Goal: Book appointment/travel/reservation

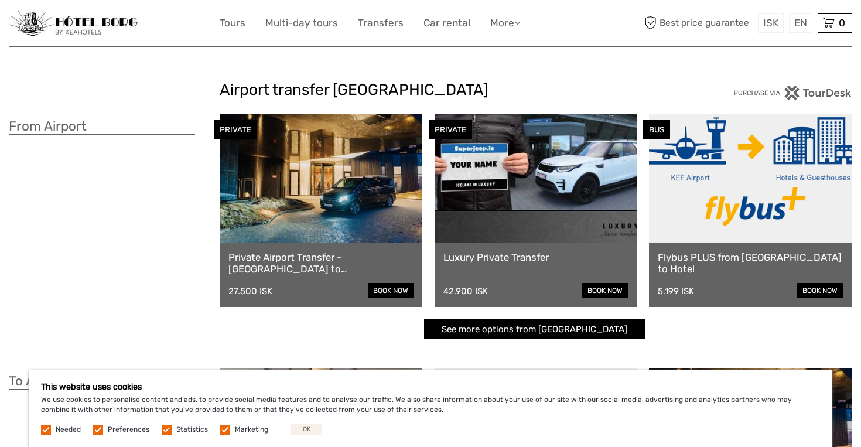
click at [305, 426] on button "OK" at bounding box center [306, 429] width 31 height 12
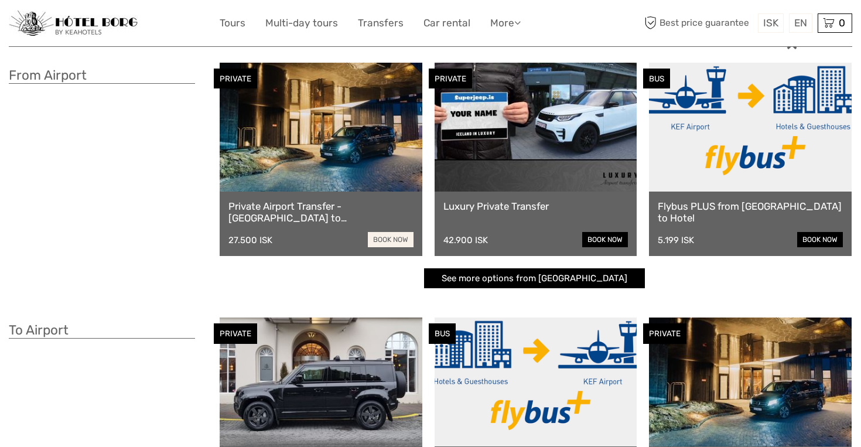
scroll to position [43, 0]
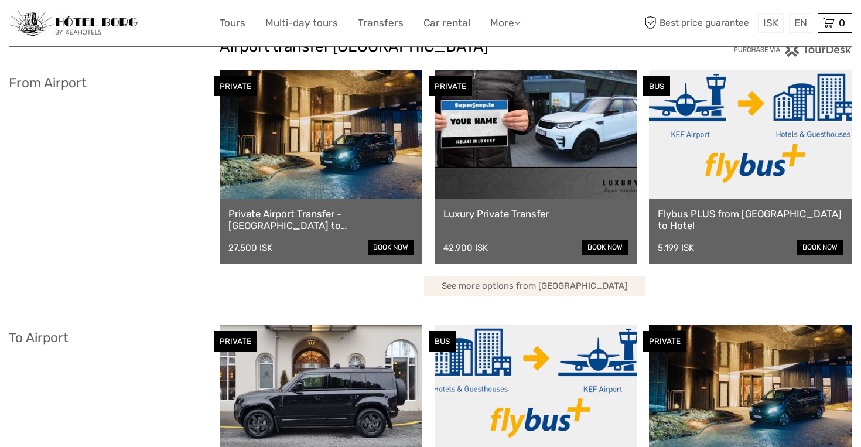
click at [495, 282] on link "See more options from [GEOGRAPHIC_DATA]" at bounding box center [534, 286] width 221 height 20
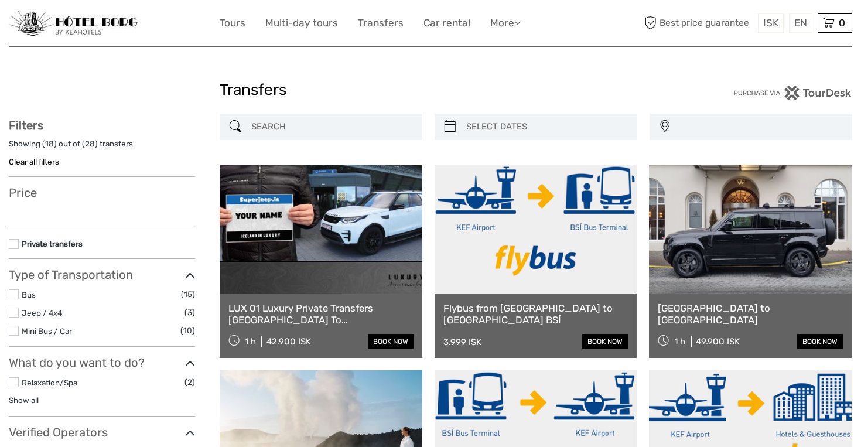
select select
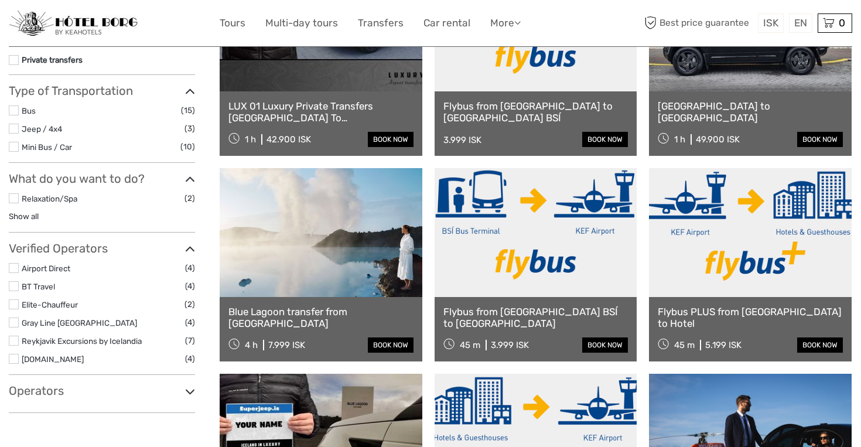
scroll to position [203, 0]
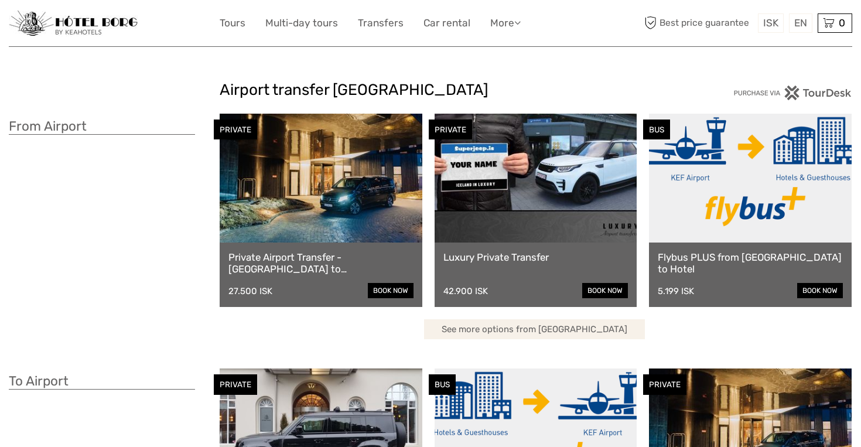
click at [516, 332] on link "See more options from [GEOGRAPHIC_DATA]" at bounding box center [534, 329] width 221 height 20
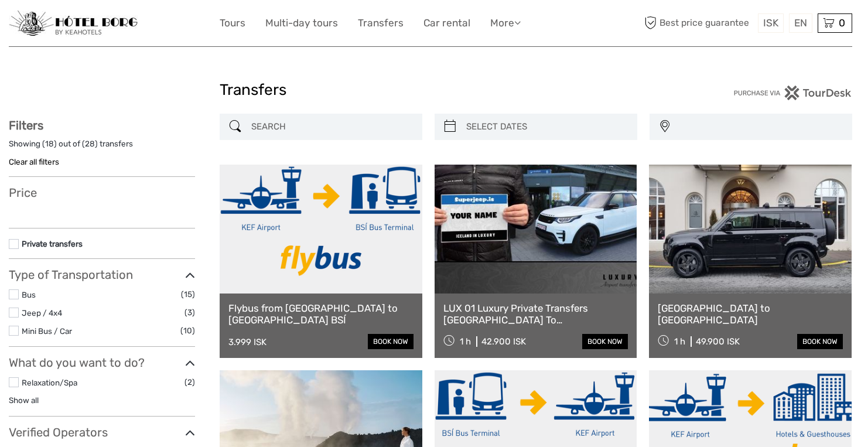
select select
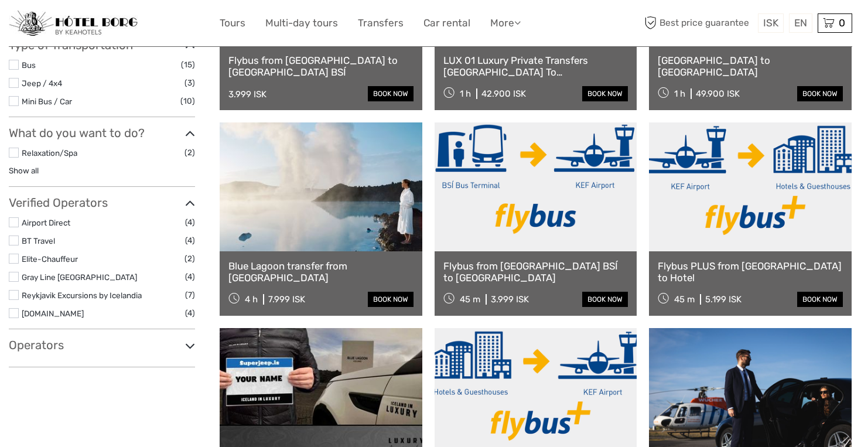
scroll to position [252, 0]
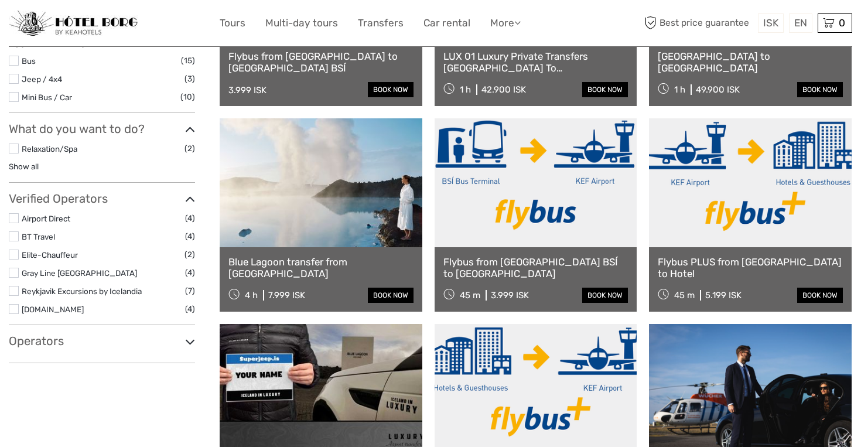
click at [139, 340] on div "Operators Icelimo Luxurytravel (1) Prime Tours (2) No available Tour Operators" at bounding box center [102, 348] width 186 height 29
click at [190, 334] on icon at bounding box center [190, 342] width 10 height 16
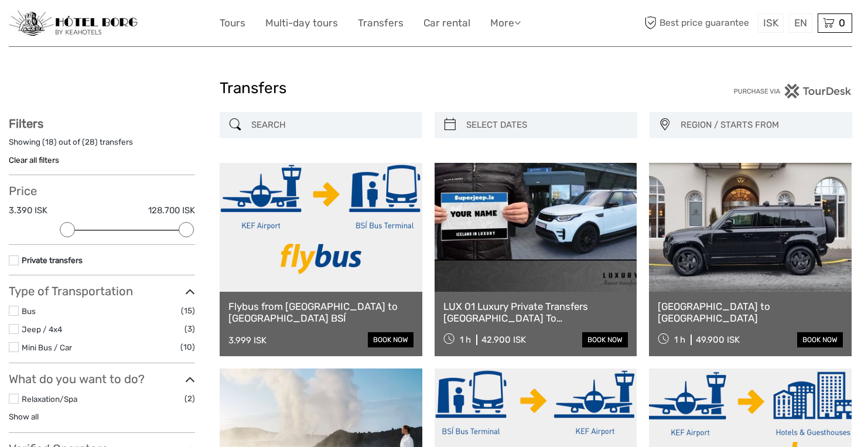
scroll to position [2, 0]
click at [464, 135] on div at bounding box center [535, 125] width 203 height 26
click at [464, 114] on div at bounding box center [535, 125] width 203 height 26
type input "08/09/2025"
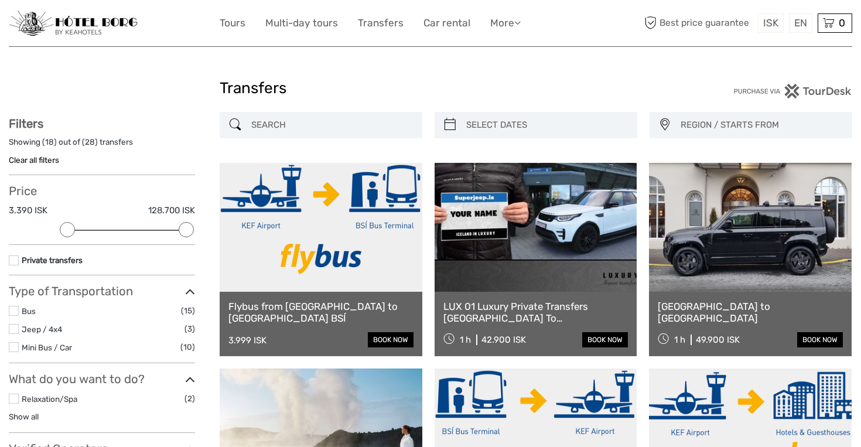
click at [464, 125] on input "search" at bounding box center [546, 125] width 170 height 20
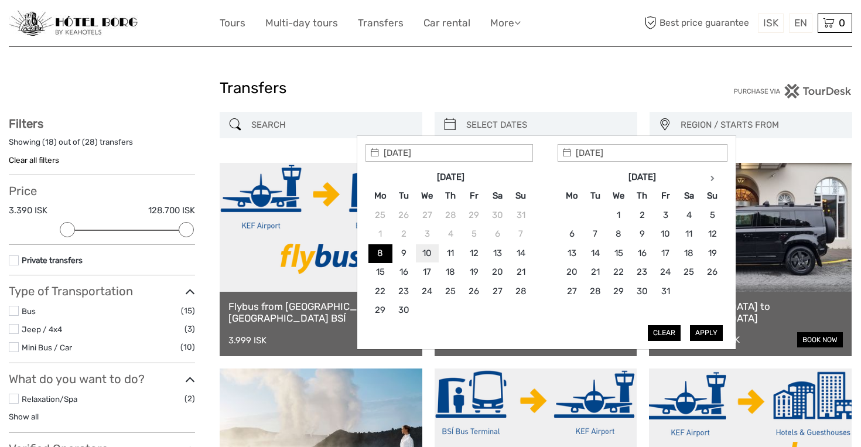
type input "10/09/2025"
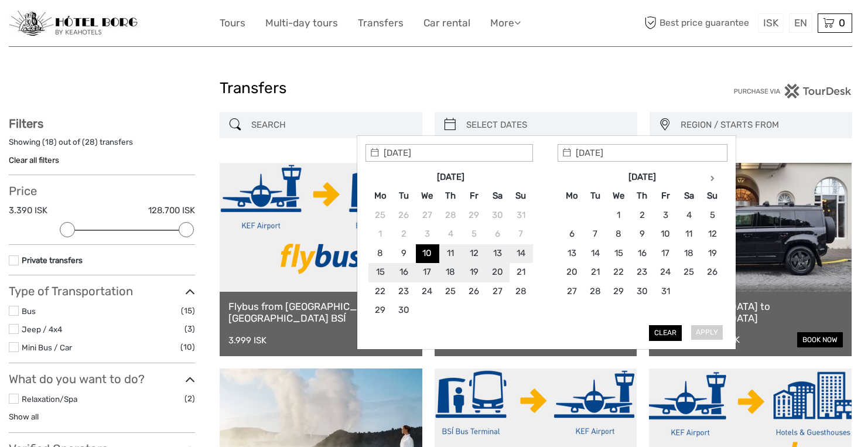
click at [711, 331] on div "Apply Clear" at bounding box center [546, 242] width 362 height 197
type input "10/09/2025"
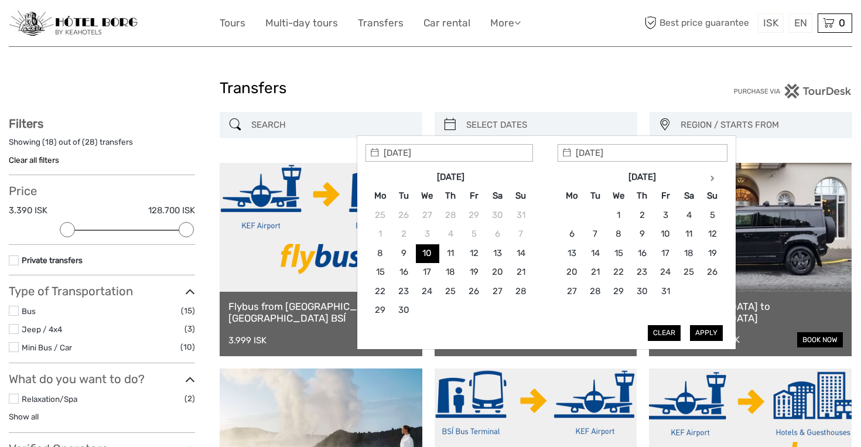
type input "10/09/2025"
click at [710, 331] on button "Apply" at bounding box center [706, 332] width 33 height 15
type input "10/09/2025 - 10/09/2025"
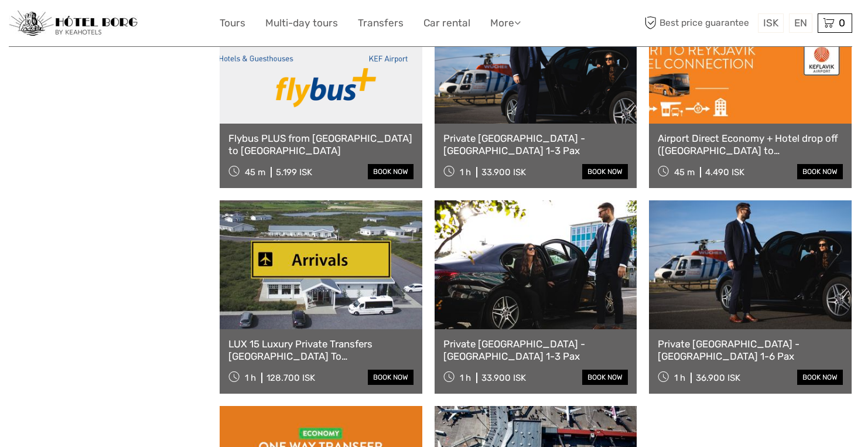
scroll to position [607, 0]
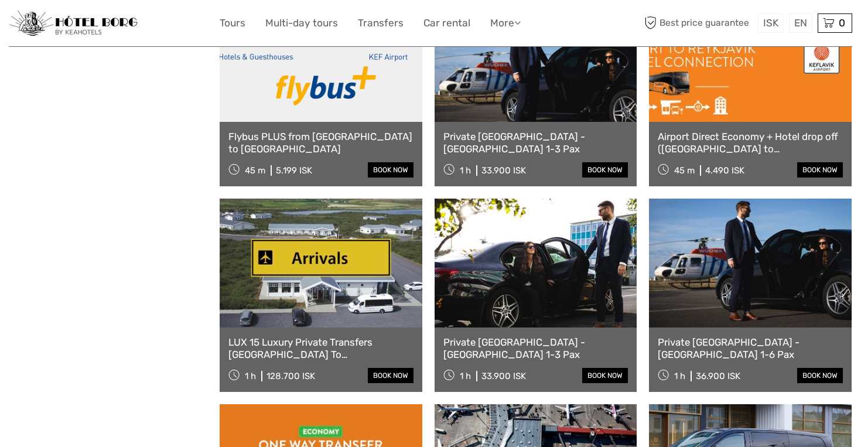
click at [799, 323] on link at bounding box center [750, 263] width 203 height 129
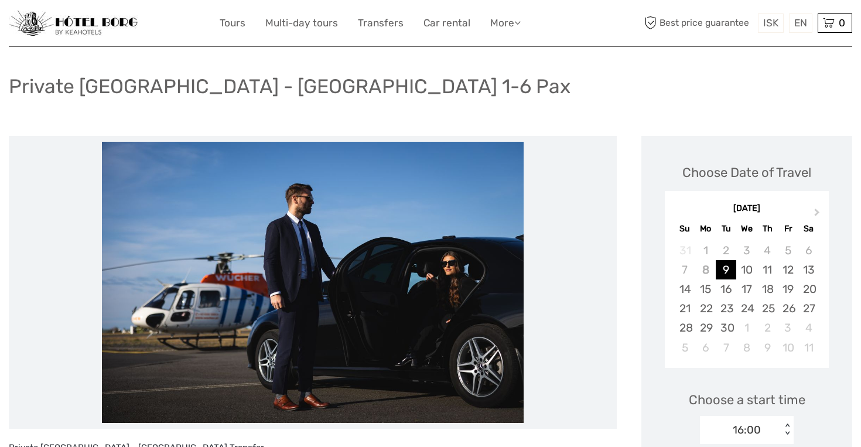
scroll to position [88, 0]
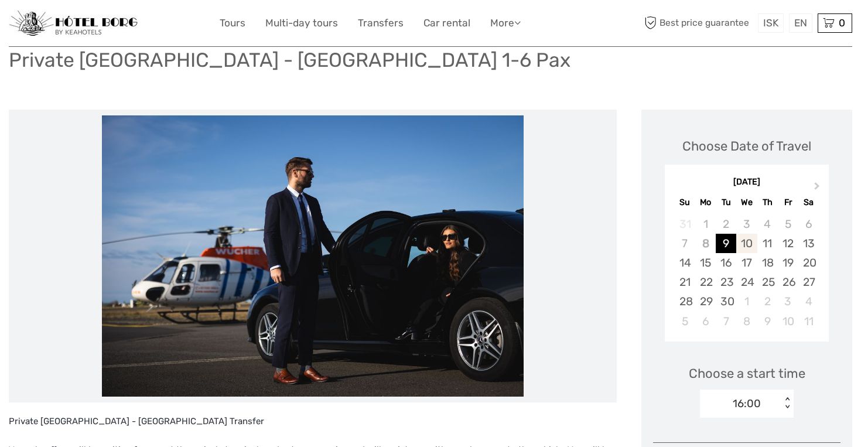
click at [745, 238] on div "10" at bounding box center [746, 243] width 20 height 19
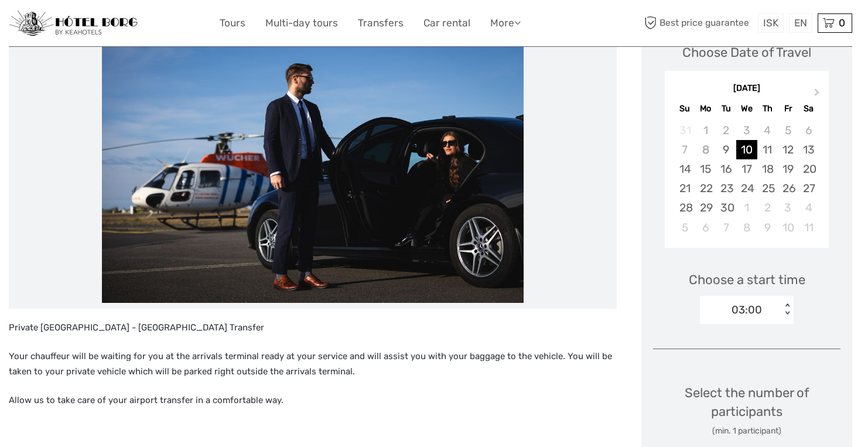
scroll to position [186, 0]
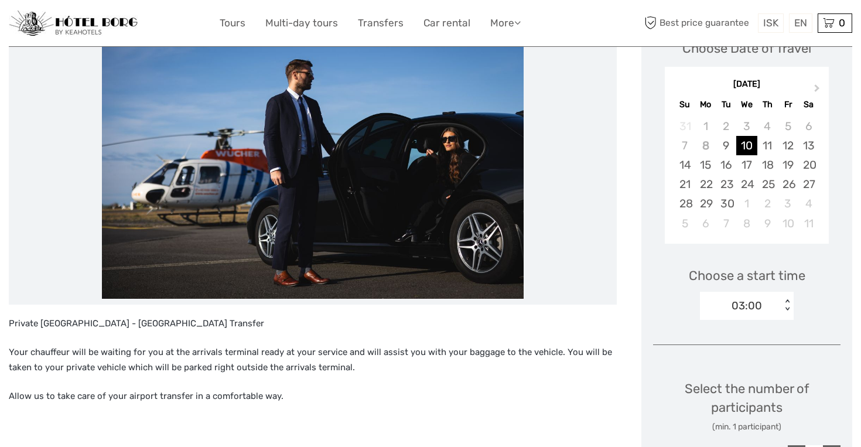
click at [781, 307] on div "03:00 < >" at bounding box center [747, 306] width 94 height 28
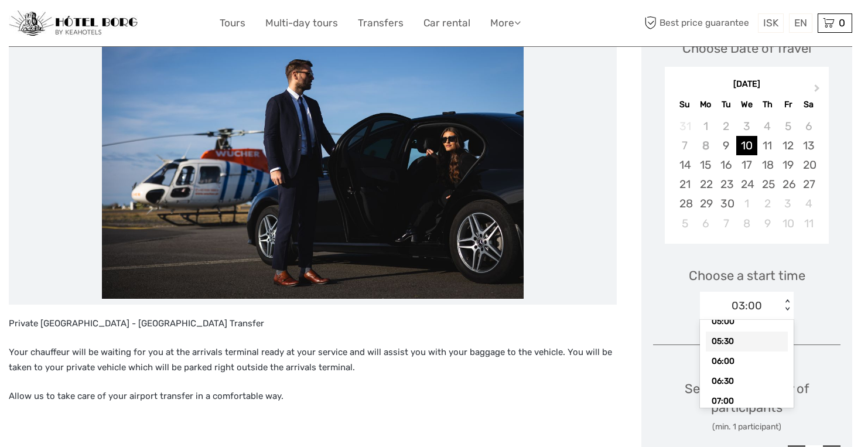
scroll to position [110, 0]
click at [738, 352] on div "06:00" at bounding box center [747, 351] width 82 height 20
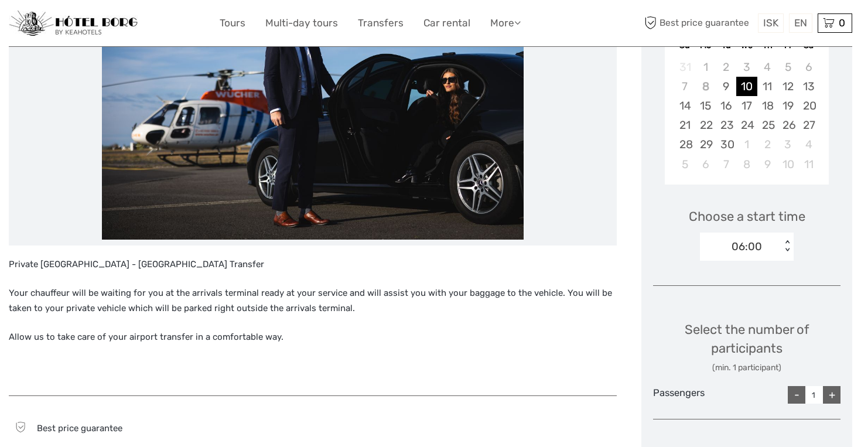
scroll to position [259, 0]
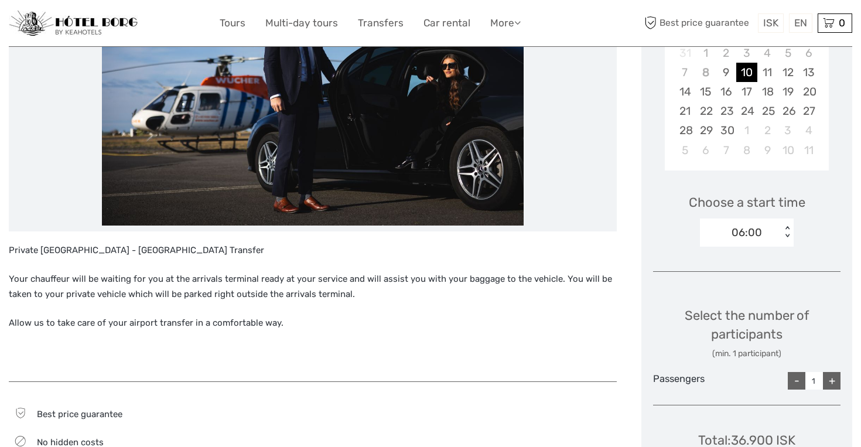
click at [831, 373] on div "+" at bounding box center [832, 381] width 18 height 18
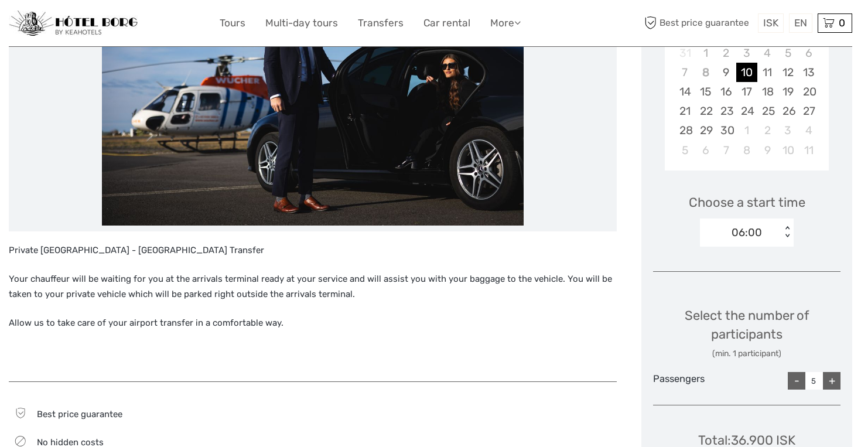
type input "6"
